Goal: Find specific page/section: Find specific page/section

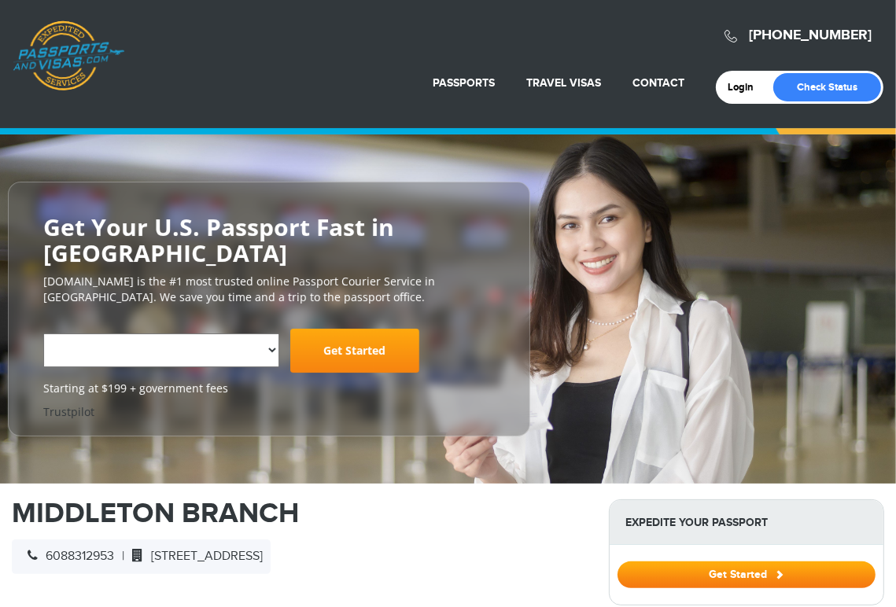
select select "**********"
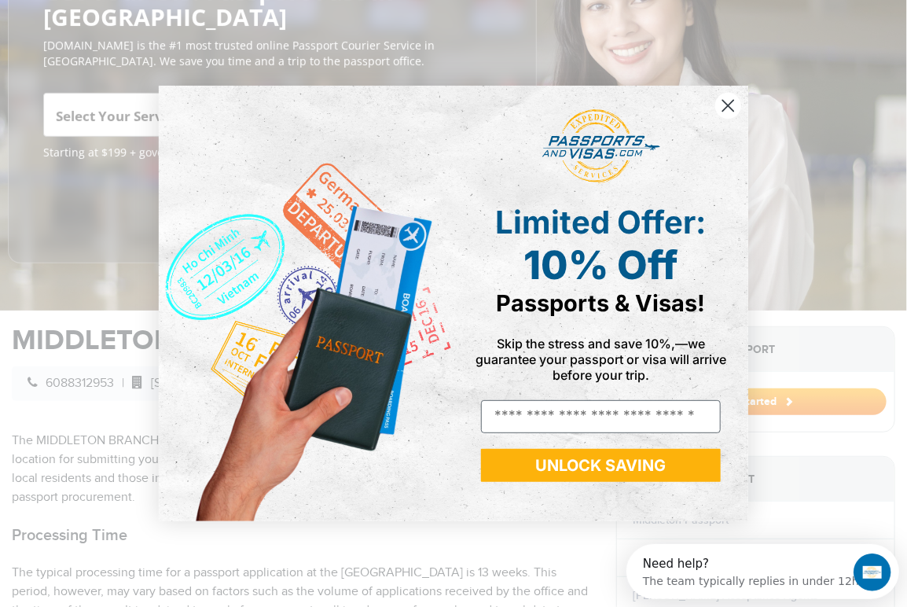
click at [728, 116] on circle "Close dialog" at bounding box center [729, 106] width 26 height 26
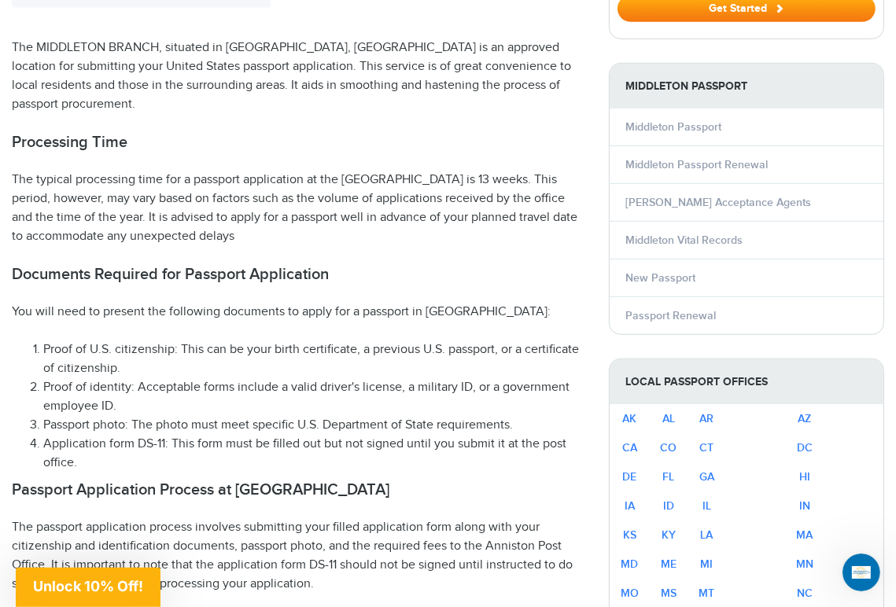
scroll to position [550, 0]
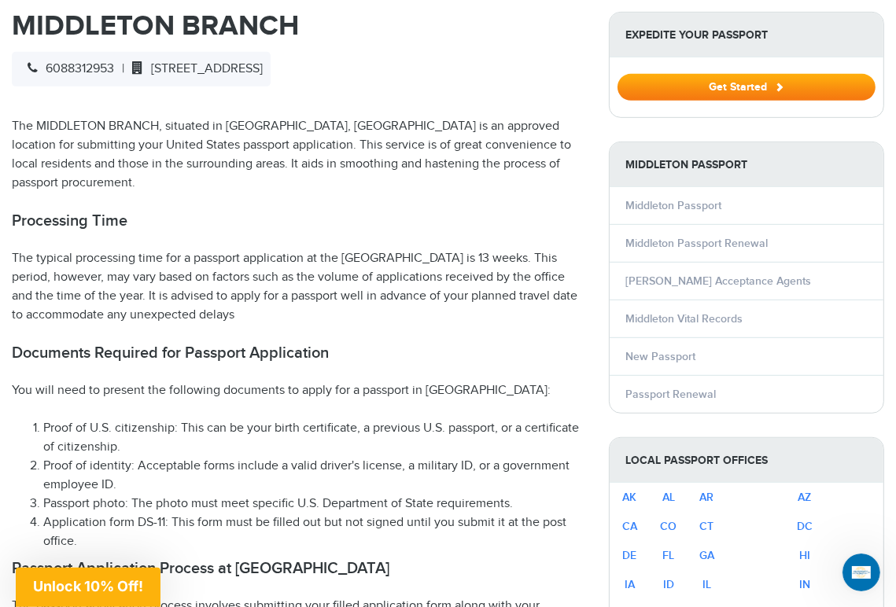
click at [69, 71] on span "6088312953" at bounding box center [67, 68] width 94 height 15
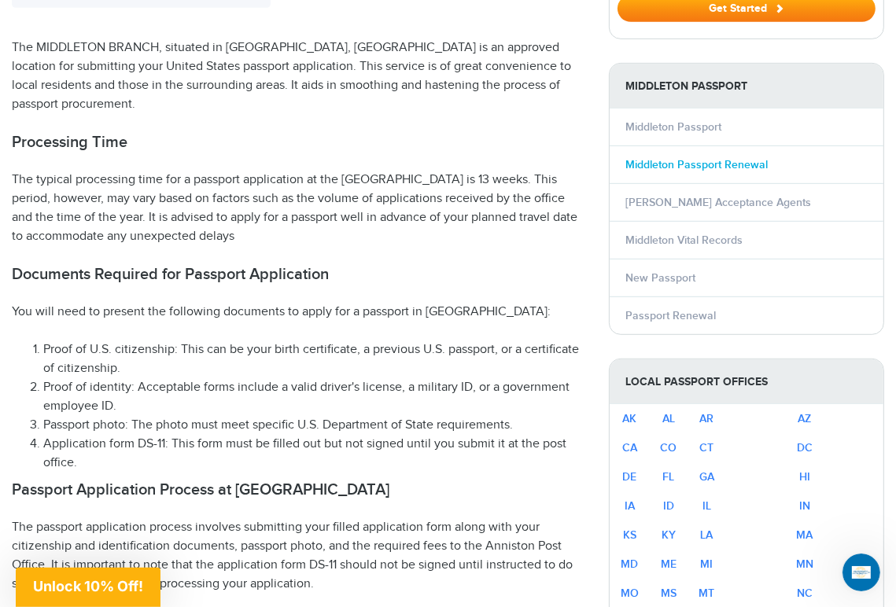
click at [686, 160] on link "Middleton Passport Renewal" at bounding box center [696, 164] width 142 height 13
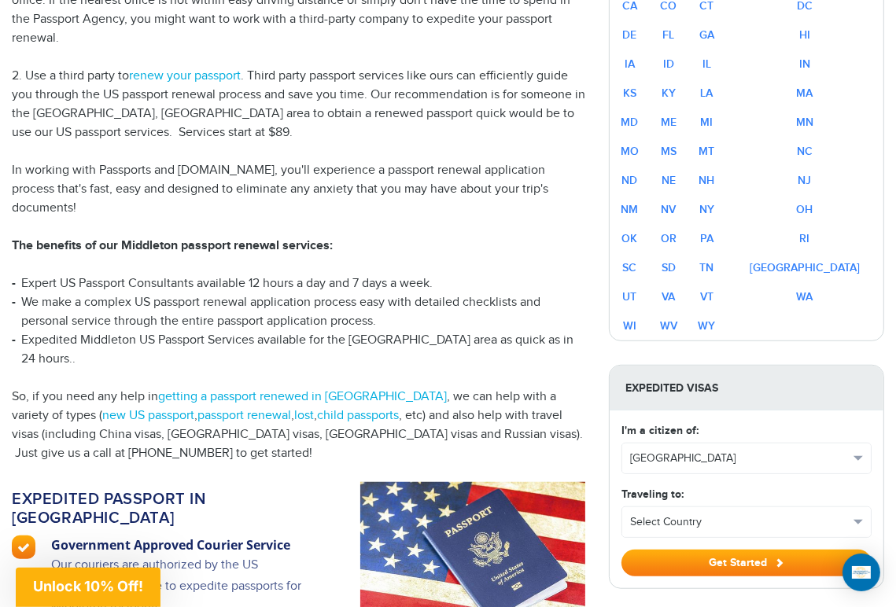
scroll to position [708, 0]
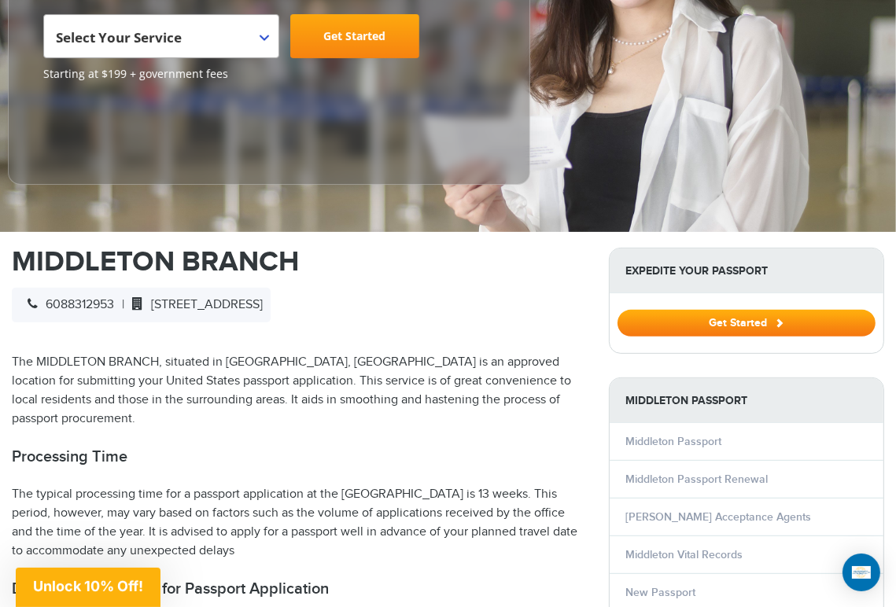
scroll to position [393, 0]
